Goal: Find specific page/section: Find specific page/section

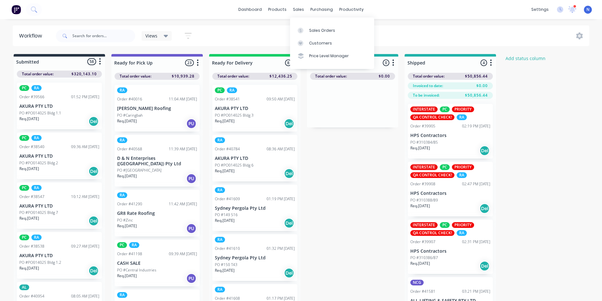
click at [297, 10] on div "sales" at bounding box center [298, 10] width 17 height 10
click at [306, 30] on div at bounding box center [303, 31] width 10 height 6
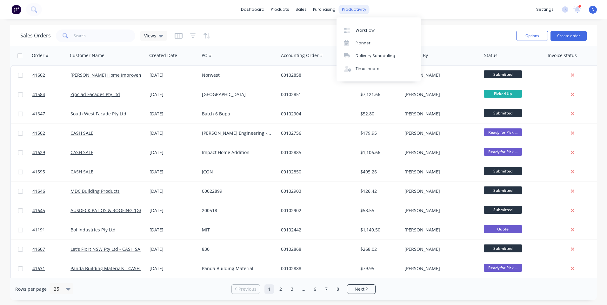
click at [350, 7] on div "productivity" at bounding box center [354, 10] width 31 height 10
click at [363, 30] on div "Workflow" at bounding box center [364, 31] width 19 height 6
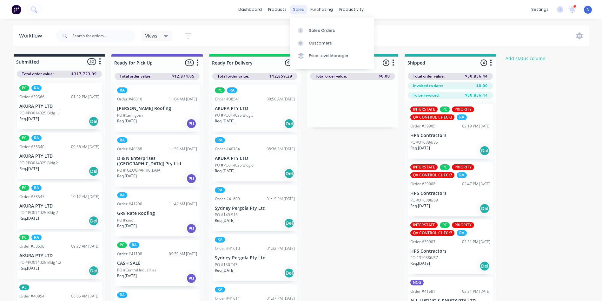
click at [301, 11] on div "sales" at bounding box center [298, 10] width 17 height 10
click at [313, 28] on div "Sales Orders" at bounding box center [322, 31] width 26 height 6
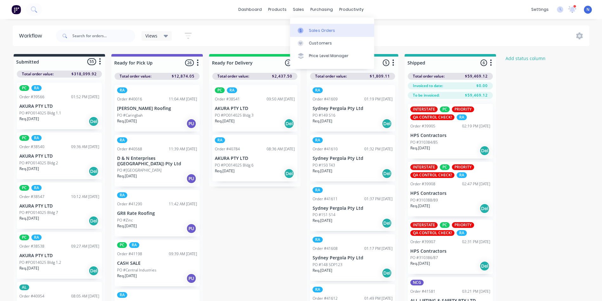
click at [313, 26] on link "Sales Orders" at bounding box center [332, 30] width 84 height 13
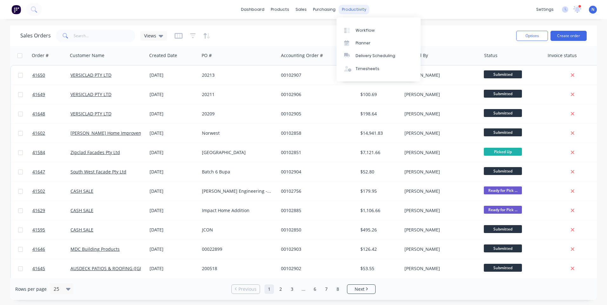
click at [356, 12] on div "productivity" at bounding box center [354, 10] width 31 height 10
click at [364, 30] on div "Workflow" at bounding box center [364, 31] width 19 height 6
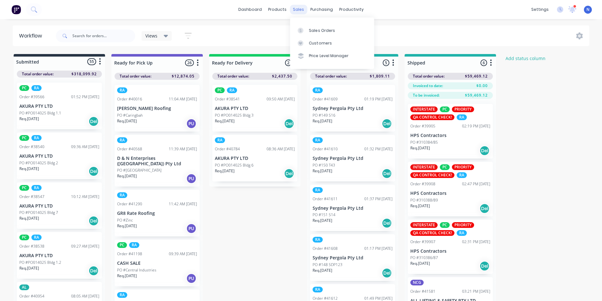
click at [297, 11] on div "sales" at bounding box center [298, 10] width 17 height 10
click at [311, 30] on div "Sales Orders" at bounding box center [322, 31] width 26 height 6
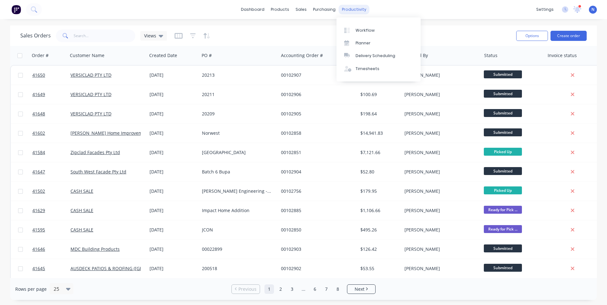
click at [355, 14] on div "productivity" at bounding box center [354, 10] width 31 height 10
click at [366, 31] on div "Workflow" at bounding box center [364, 31] width 19 height 6
